Goal: Transaction & Acquisition: Purchase product/service

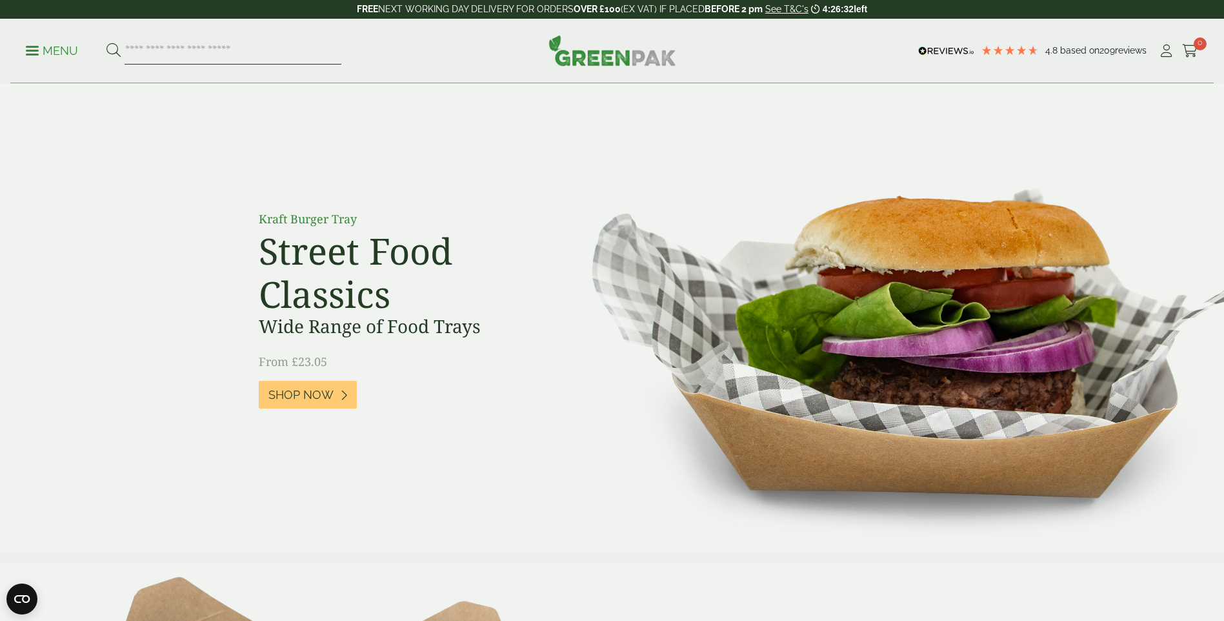
click at [177, 46] on input "search" at bounding box center [233, 50] width 217 height 27
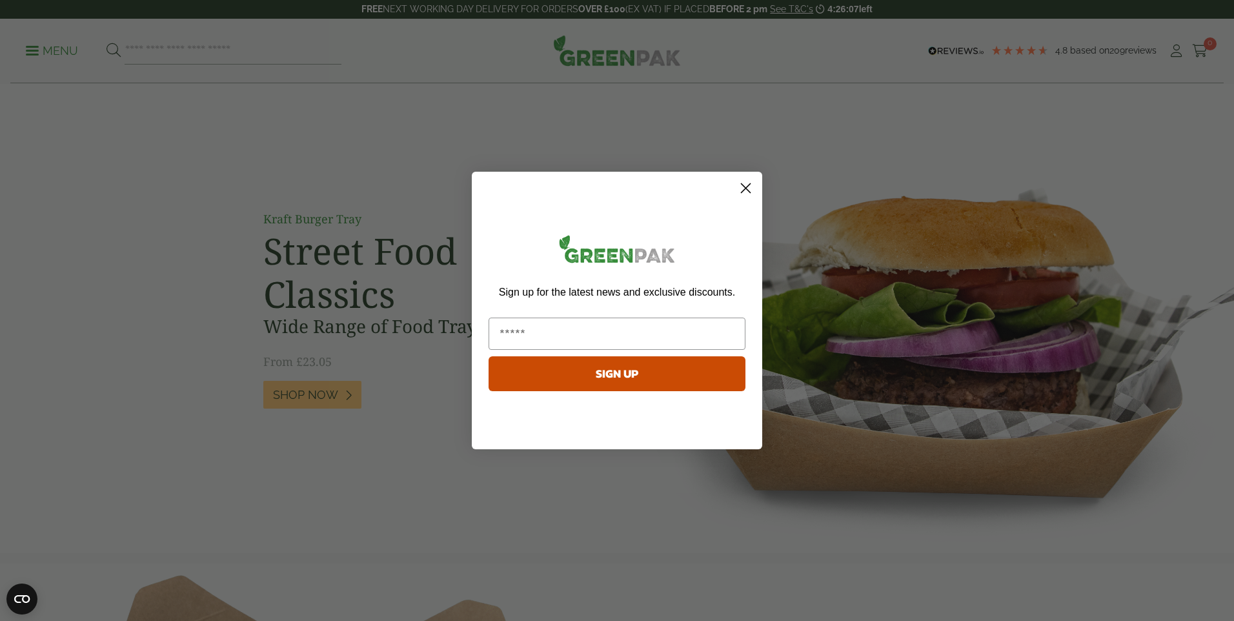
click at [744, 183] on circle "Close dialog" at bounding box center [745, 187] width 21 height 21
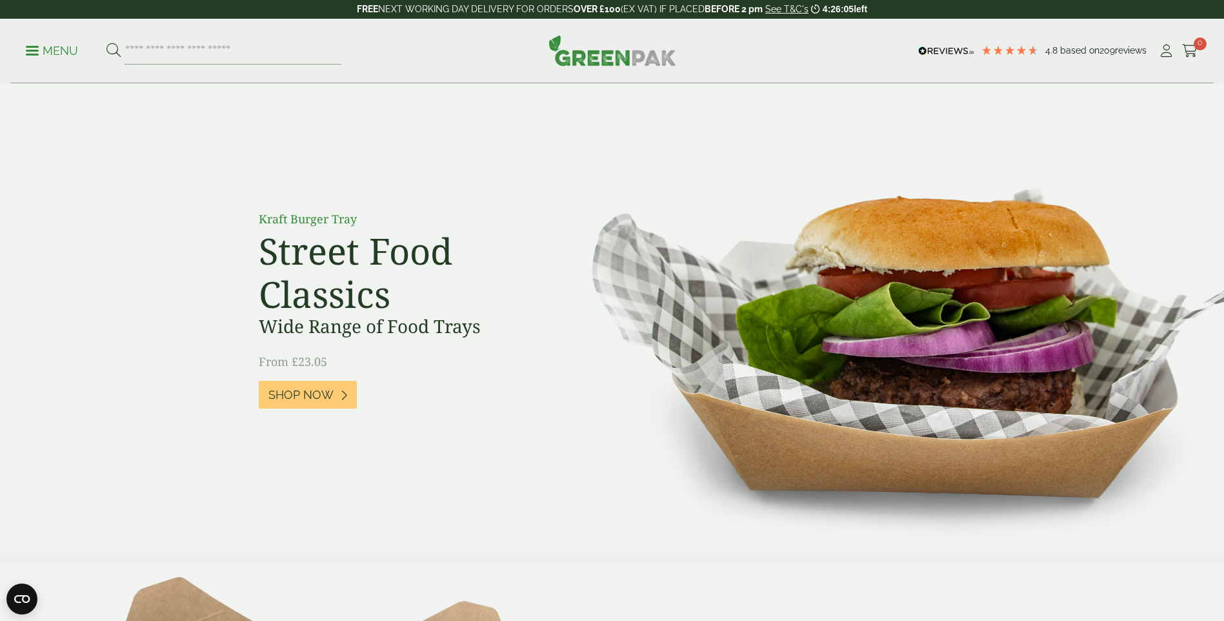
click at [41, 47] on p "Menu" at bounding box center [52, 50] width 52 height 15
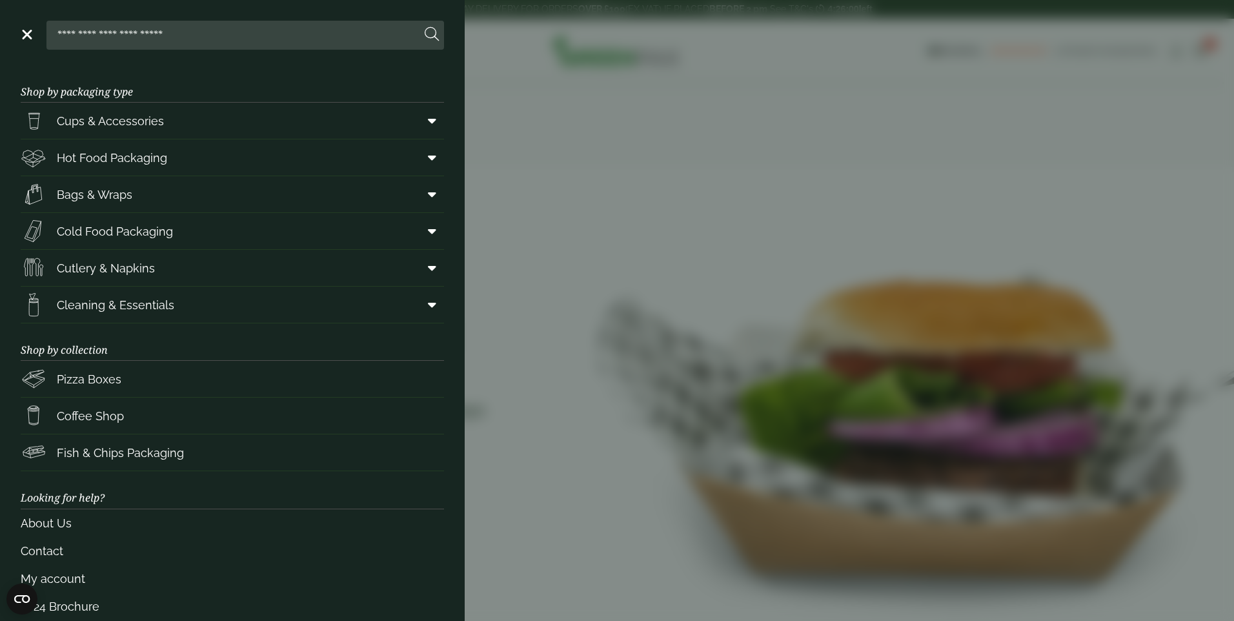
click at [160, 39] on input "search" at bounding box center [236, 34] width 369 height 27
type input "**********"
click at [425, 26] on button at bounding box center [432, 34] width 14 height 17
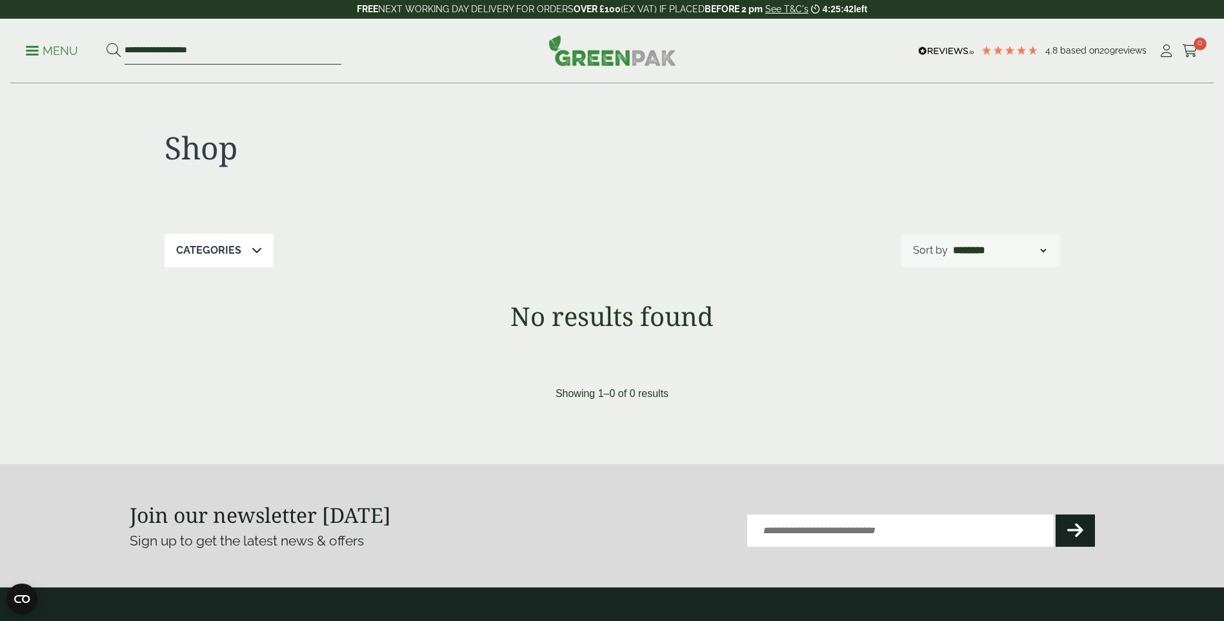
drag, startPoint x: 236, startPoint y: 52, endPoint x: 95, endPoint y: 52, distance: 141.3
click at [95, 52] on ul "**********" at bounding box center [184, 50] width 316 height 27
click at [30, 48] on p "Menu" at bounding box center [52, 50] width 52 height 15
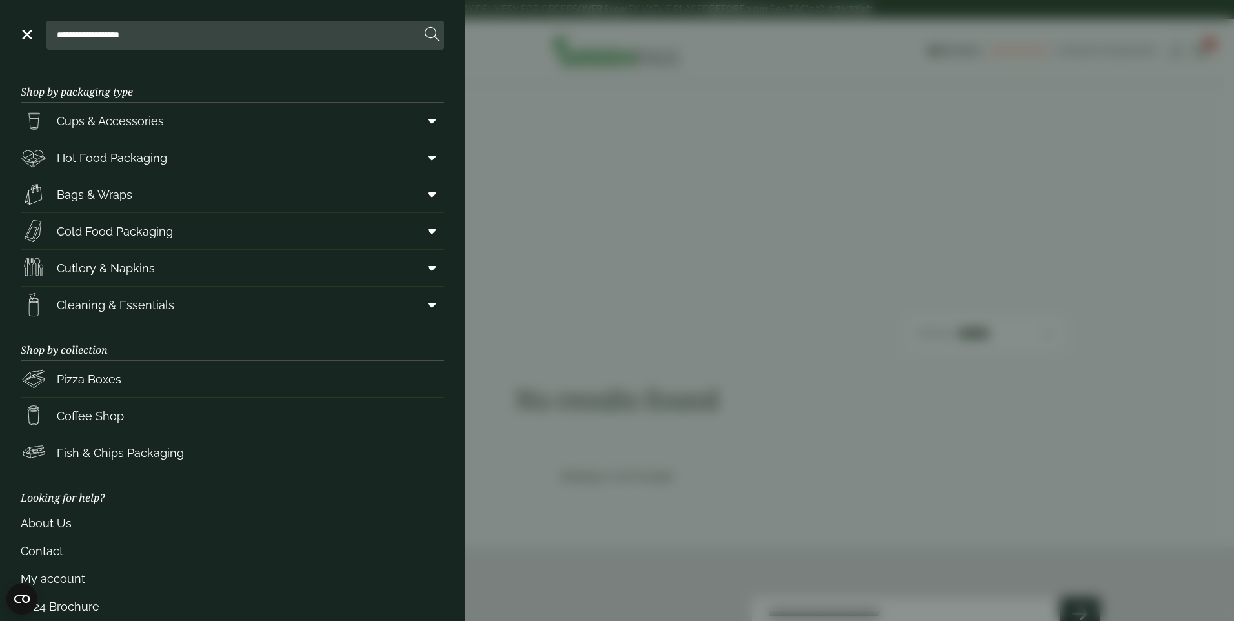
drag, startPoint x: 187, startPoint y: 41, endPoint x: 22, endPoint y: 35, distance: 165.3
click at [31, 39] on body "4.8 Based on 209 reviews FREE NEXT WORKING DAY DELIVERY - See T&C's 4:25:32 lef…" at bounding box center [617, 508] width 1234 height 1017
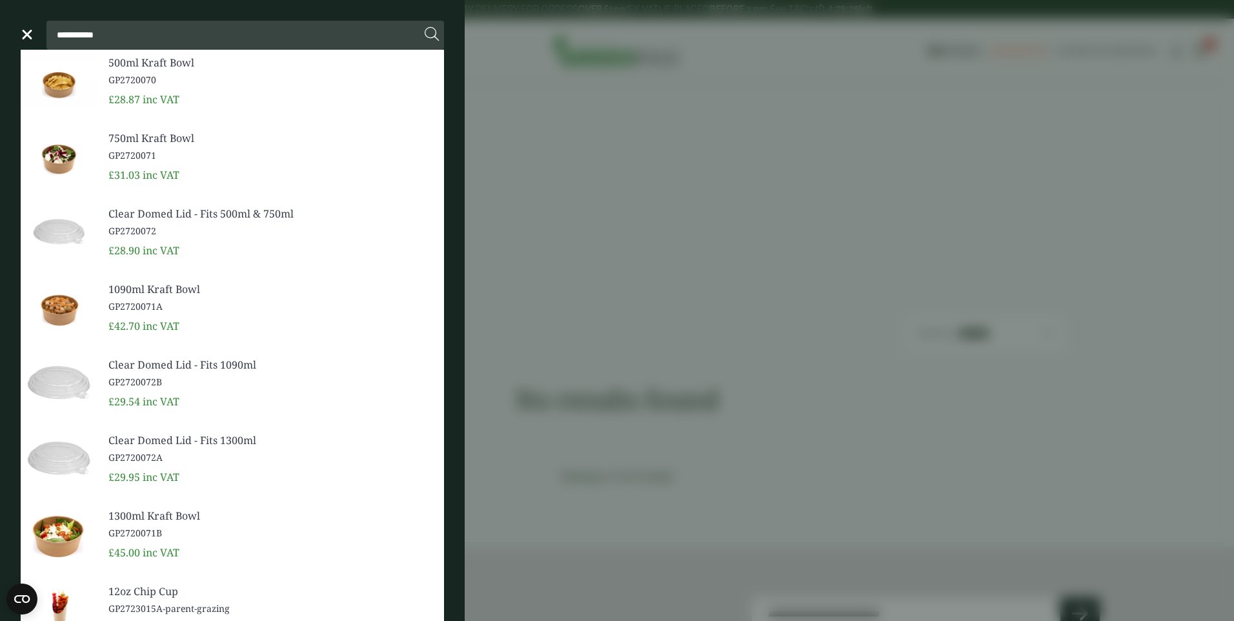
type input "**********"
click at [425, 26] on button at bounding box center [432, 34] width 14 height 17
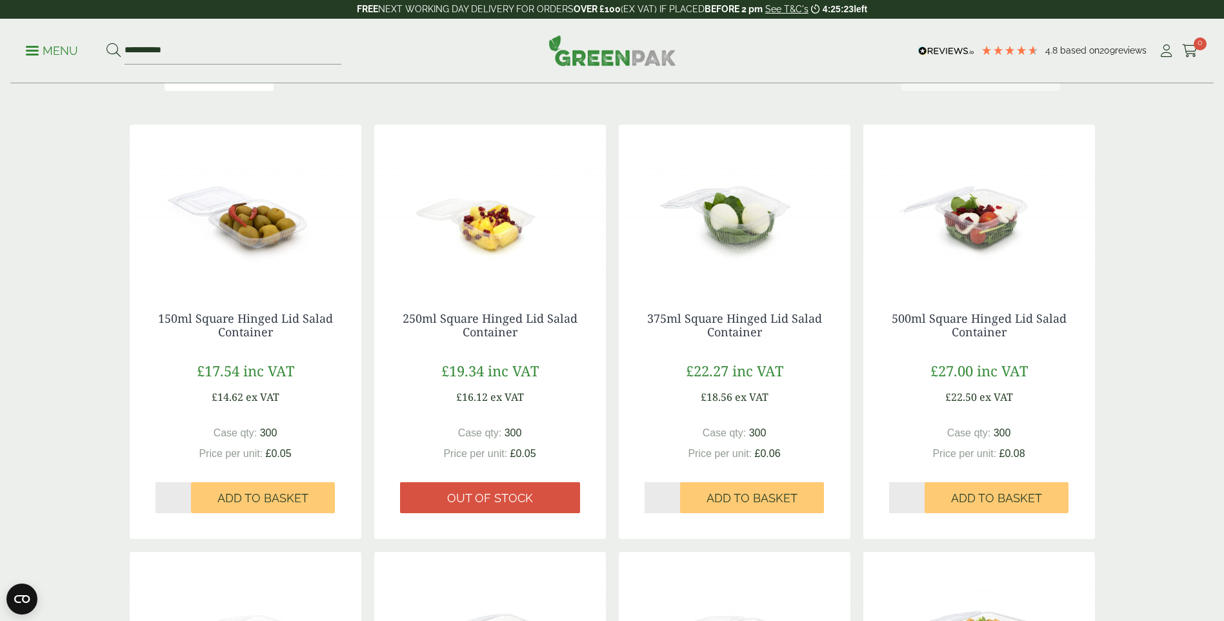
scroll to position [194, 0]
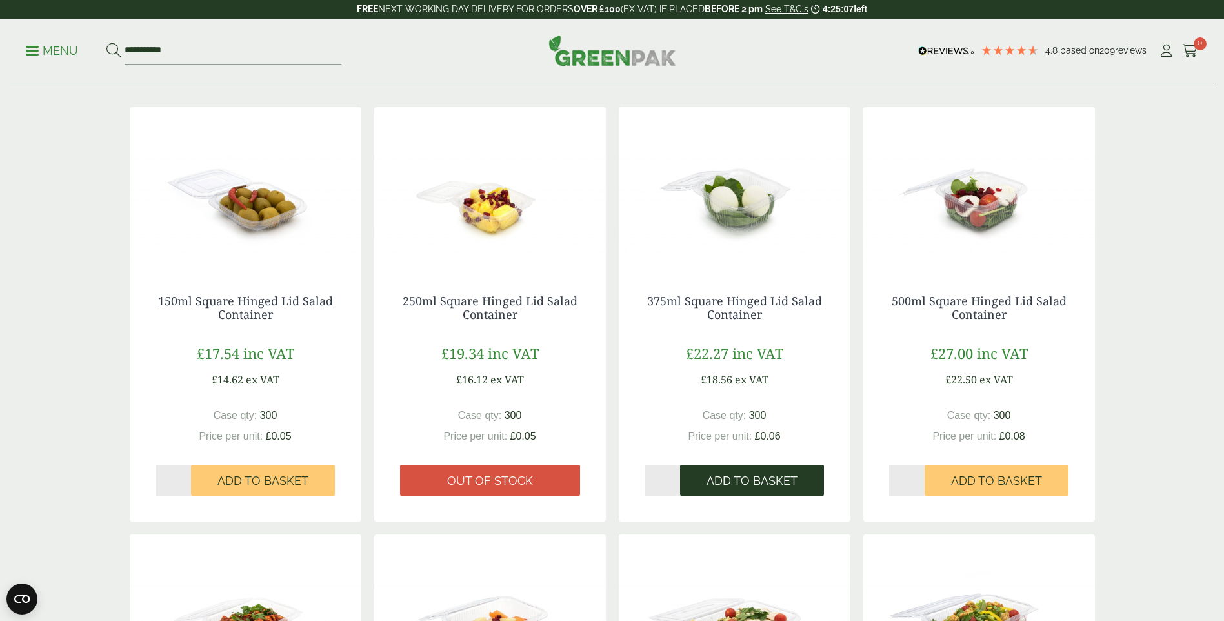
click at [746, 487] on span "Add to Basket" at bounding box center [752, 481] width 91 height 14
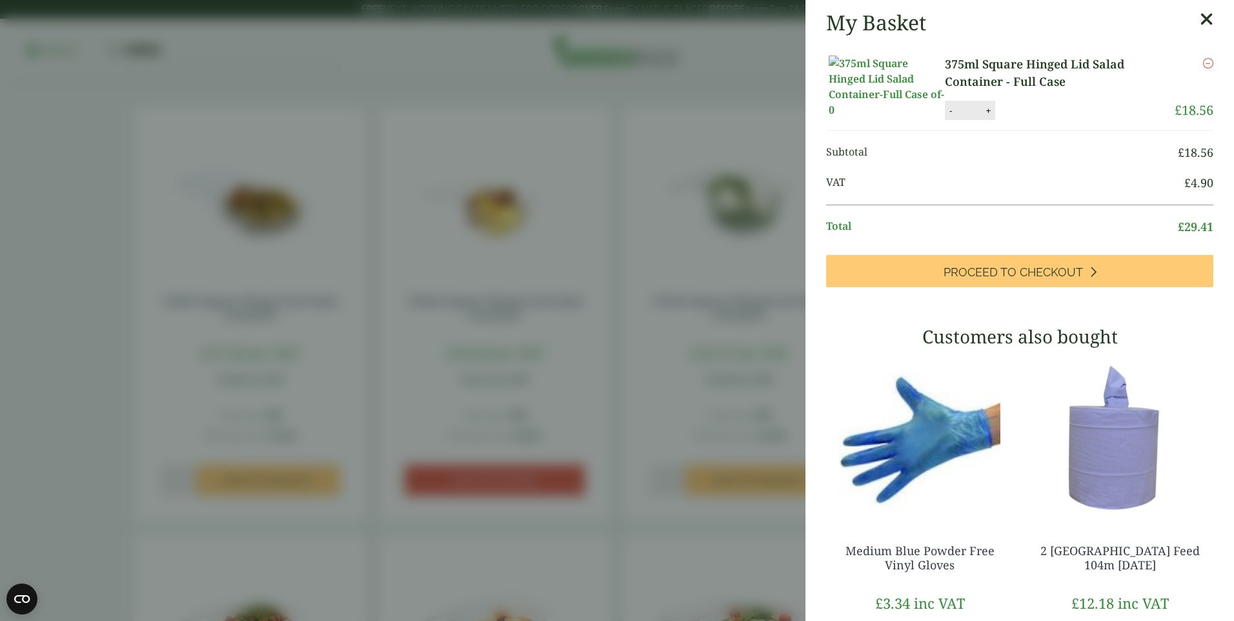
click at [754, 67] on aside "My Basket 375ml Square Hinged Lid Salad Container - Full Case 375ml Square Hing…" at bounding box center [617, 310] width 1234 height 621
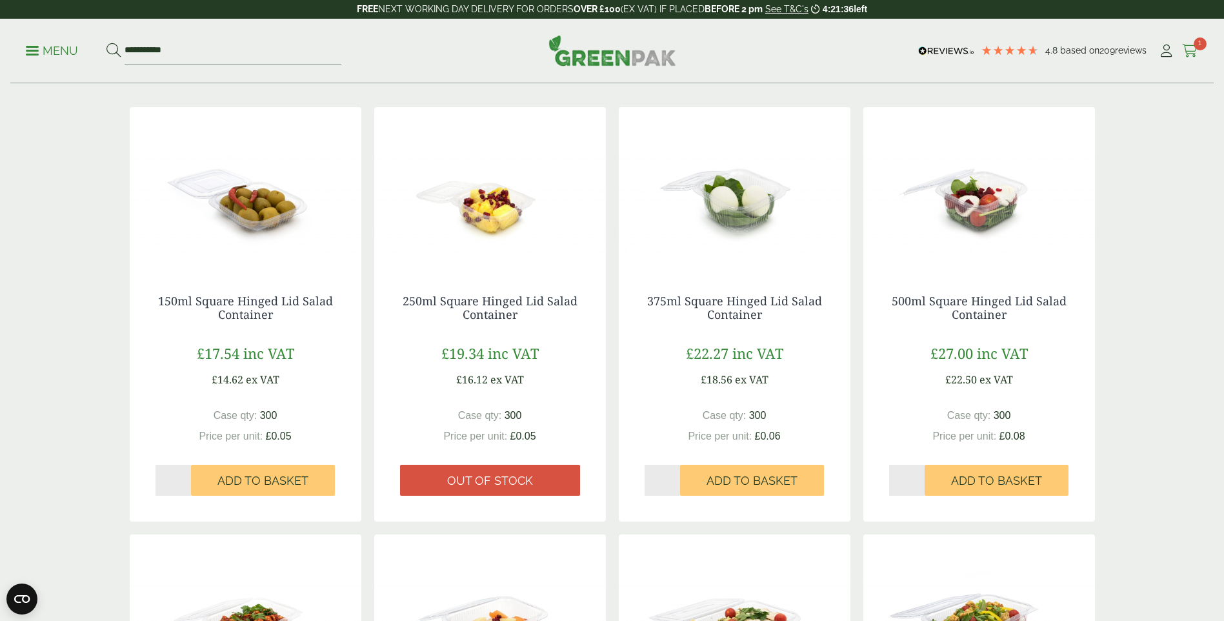
click at [1200, 49] on span "1" at bounding box center [1200, 43] width 13 height 13
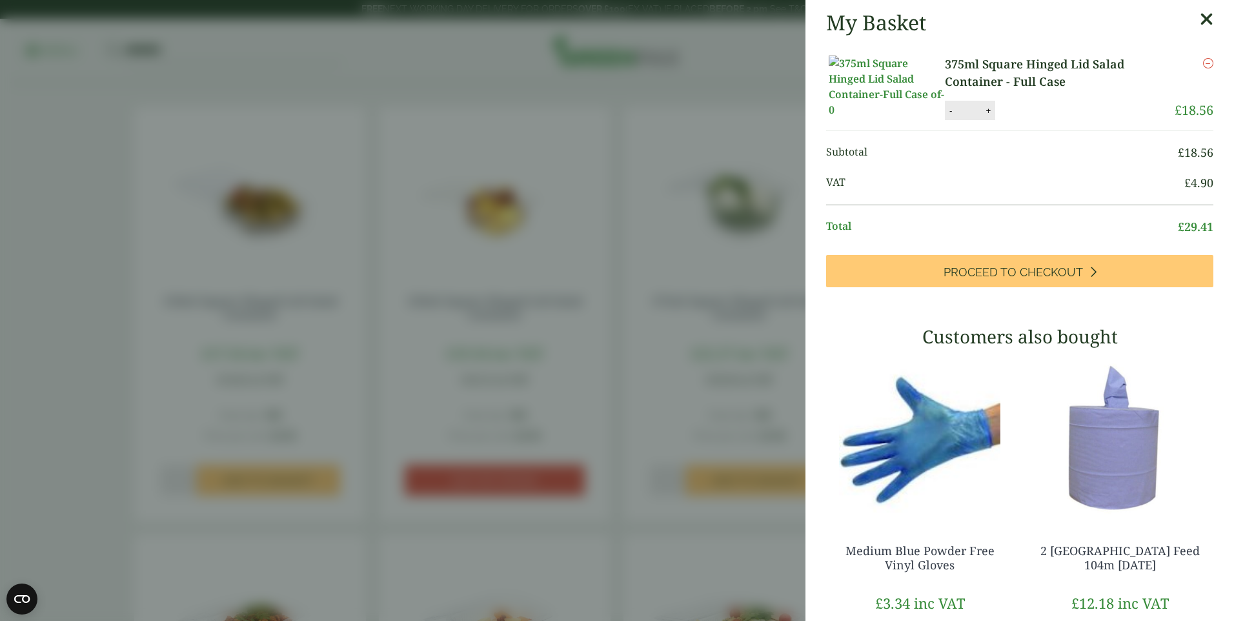
click at [647, 77] on aside "My Basket 375ml Square Hinged Lid Salad Container - Full Case 375ml Square Hing…" at bounding box center [617, 310] width 1234 height 621
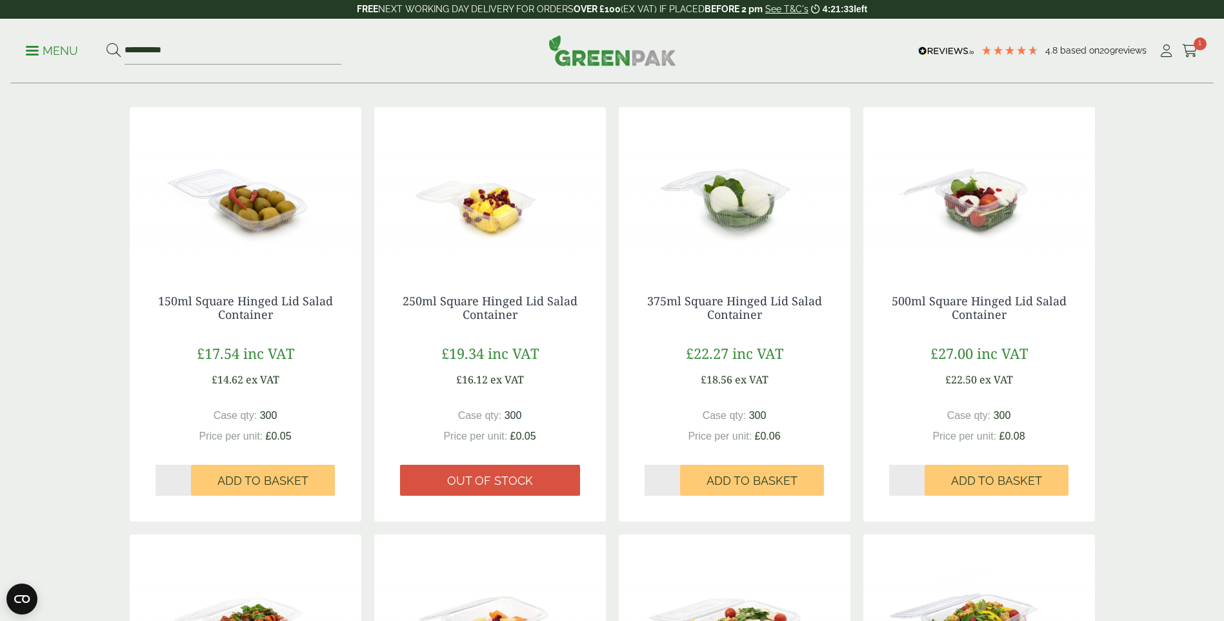
click at [969, 182] on img at bounding box center [980, 187] width 232 height 161
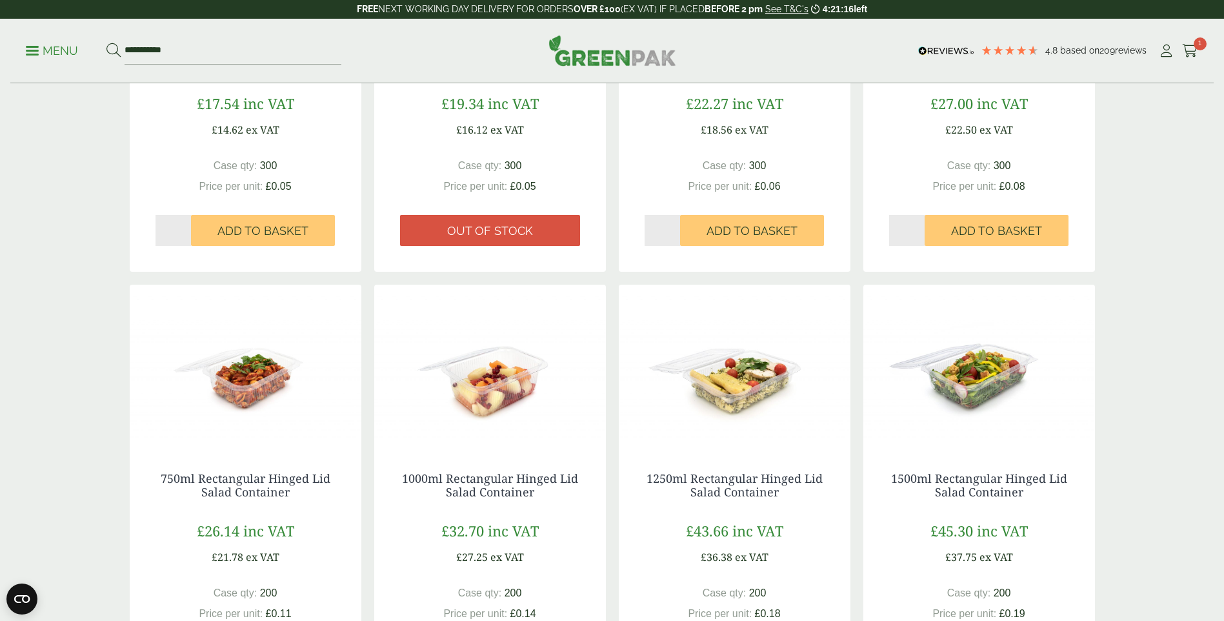
scroll to position [516, 0]
